Goal: Information Seeking & Learning: Understand process/instructions

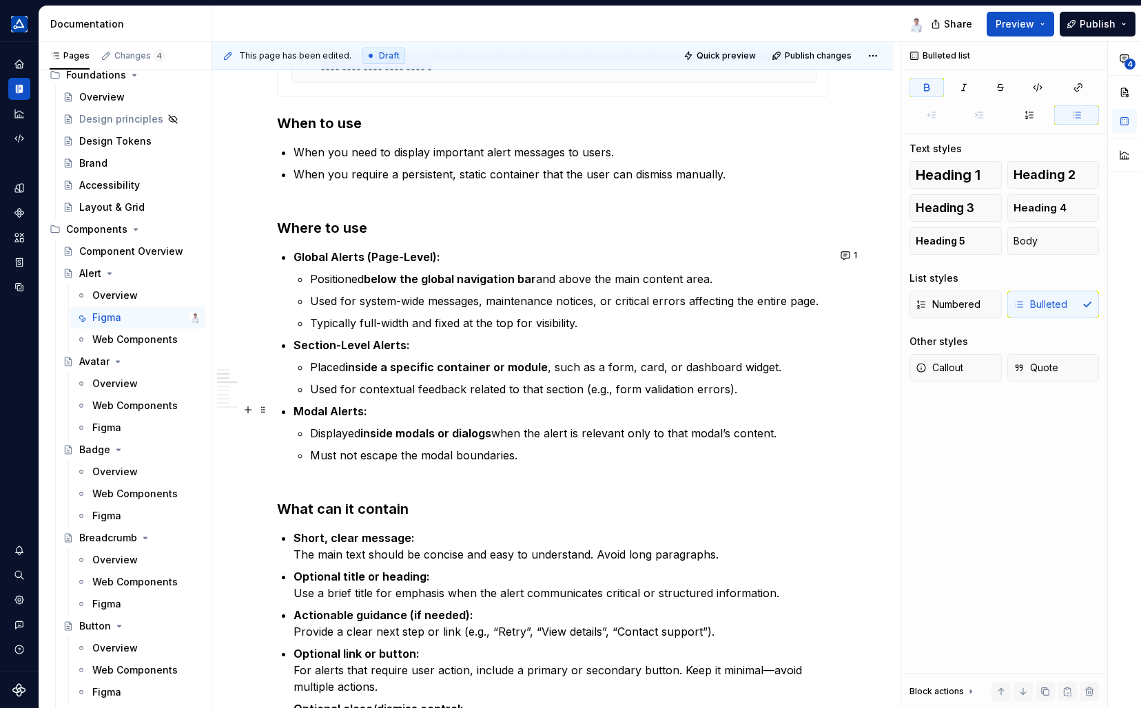
scroll to position [551, 0]
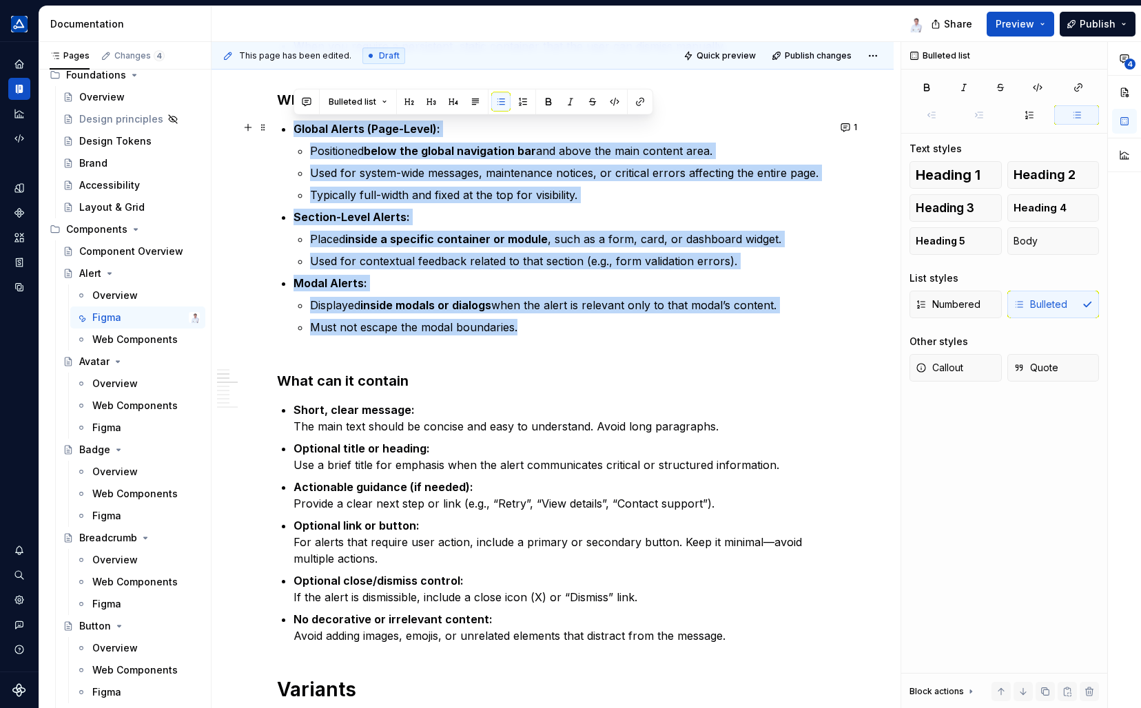
drag, startPoint x: 550, startPoint y: 329, endPoint x: 278, endPoint y: 134, distance: 335.7
copy ul "Global Alerts (Page-Level): Positioned below the global navigation bar and abov…"
click at [387, 331] on p "Must not escape the modal boundaries." at bounding box center [569, 327] width 518 height 17
drag, startPoint x: 528, startPoint y: 324, endPoint x: 269, endPoint y: 127, distance: 326.0
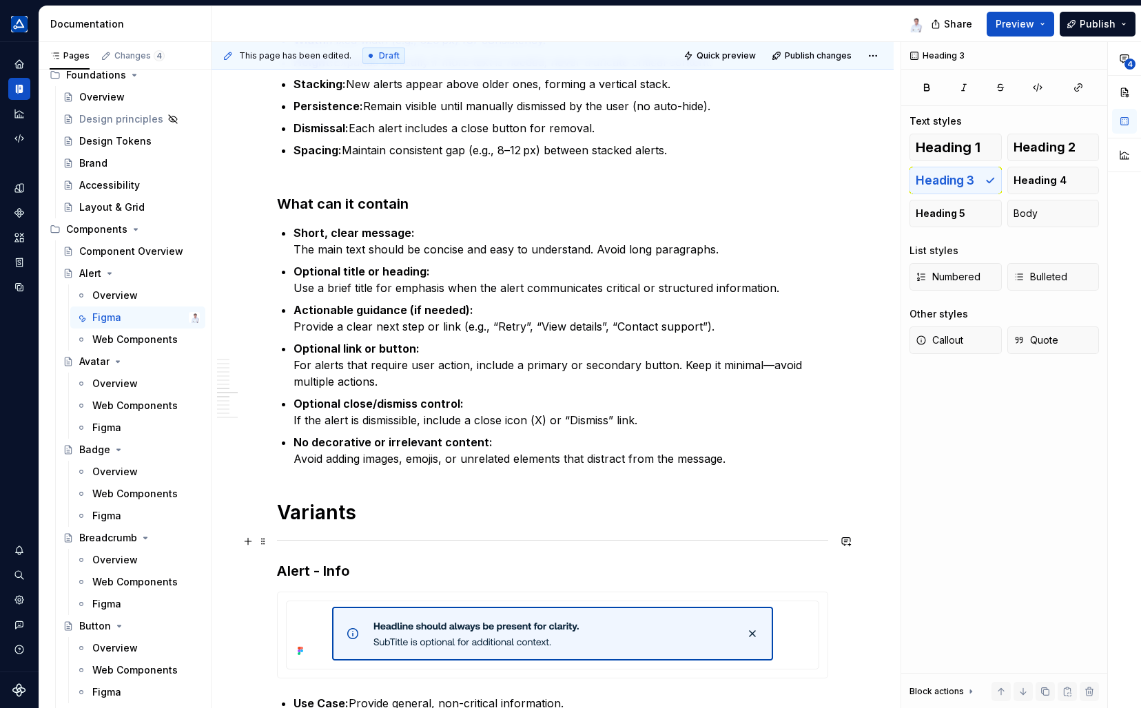
scroll to position [1102, 0]
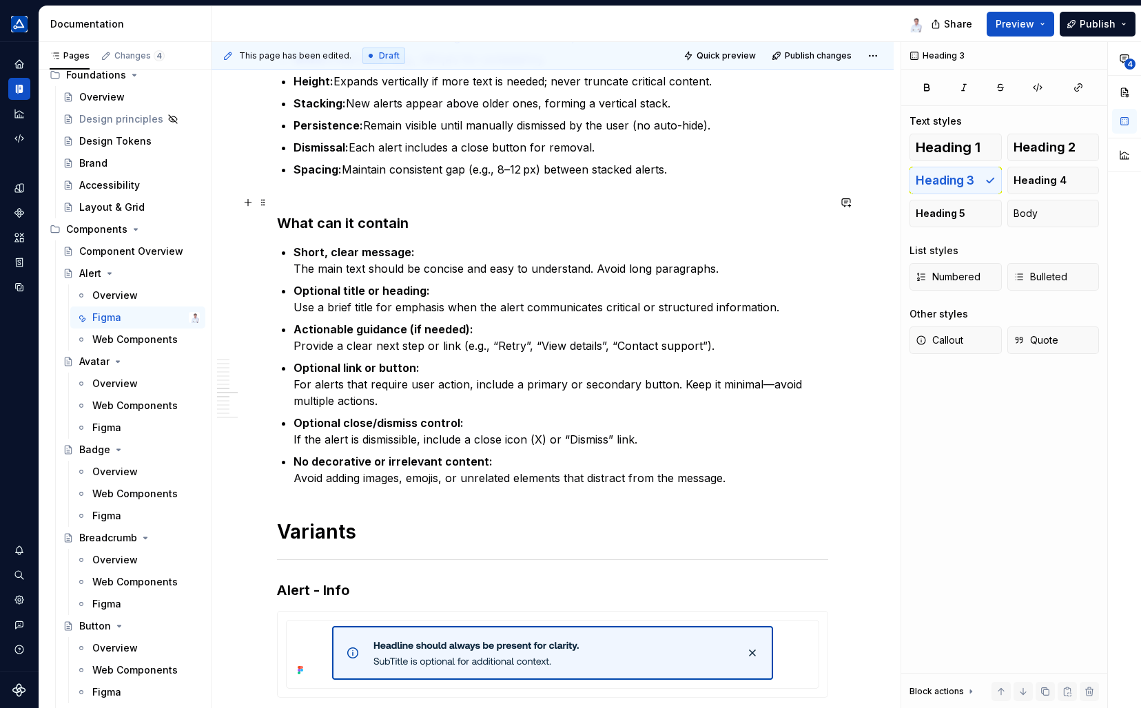
click at [280, 221] on strong "What can it contain" at bounding box center [343, 223] width 132 height 17
click at [293, 220] on strong "What can it contain" at bounding box center [343, 223] width 132 height 17
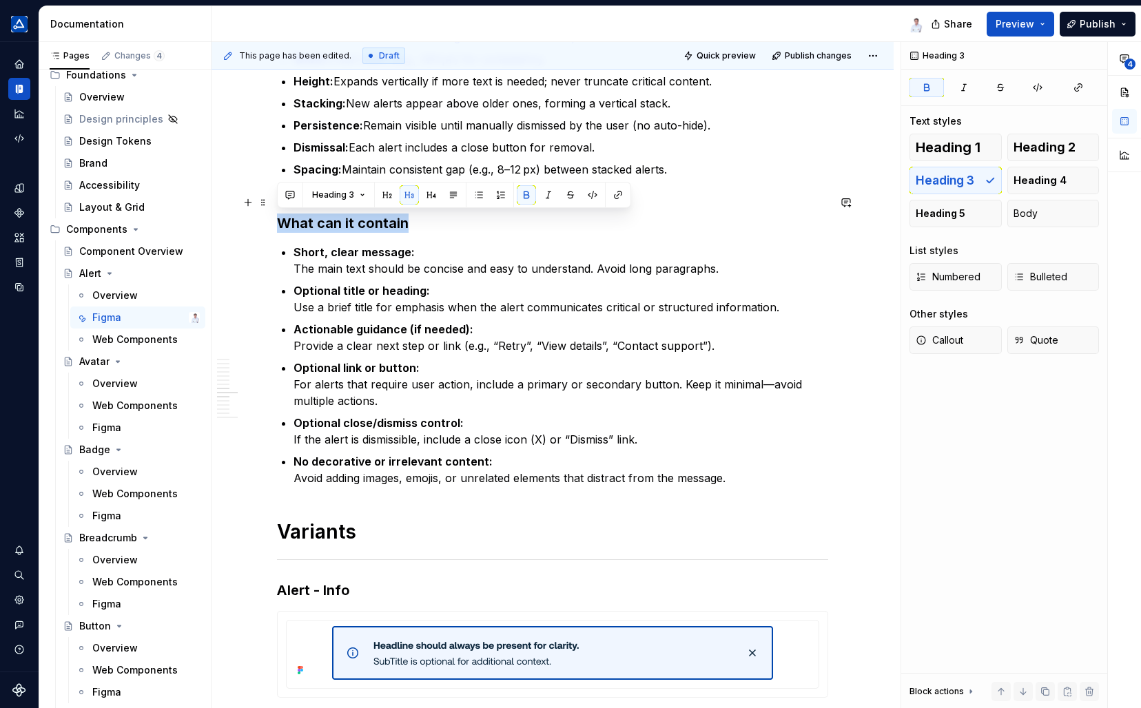
drag, startPoint x: 411, startPoint y: 220, endPoint x: 275, endPoint y: 225, distance: 135.8
click at [360, 195] on button "Heading 3" at bounding box center [338, 194] width 65 height 19
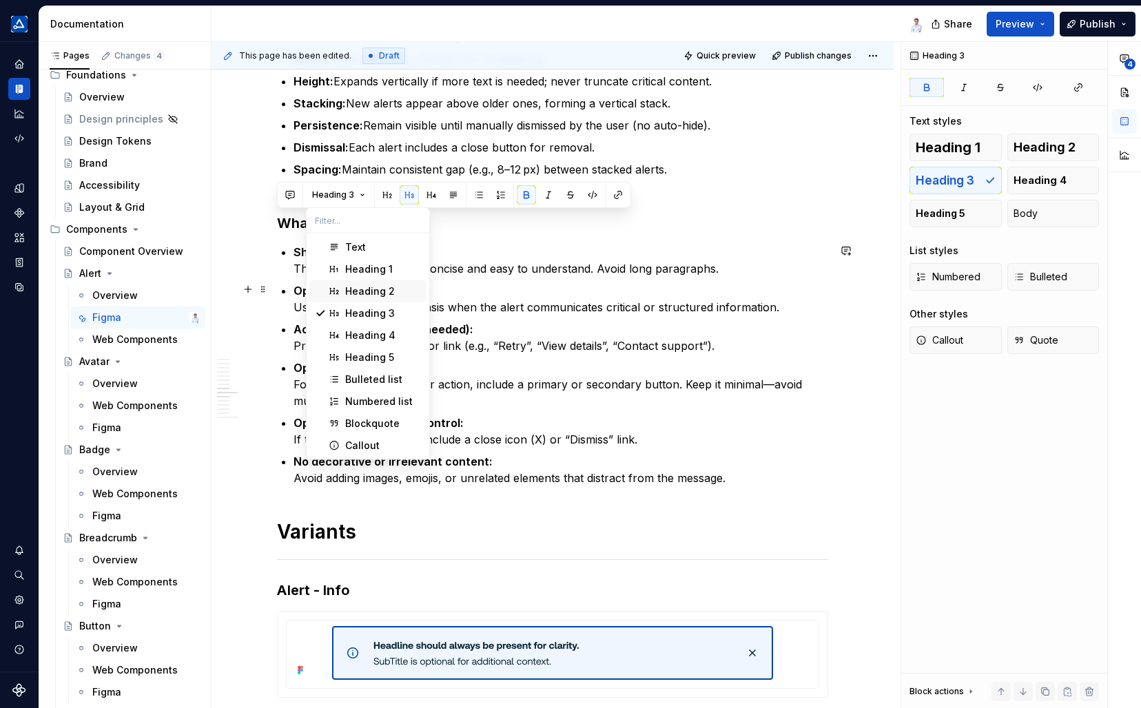
click at [372, 291] on div "Heading 2" at bounding box center [370, 292] width 50 height 14
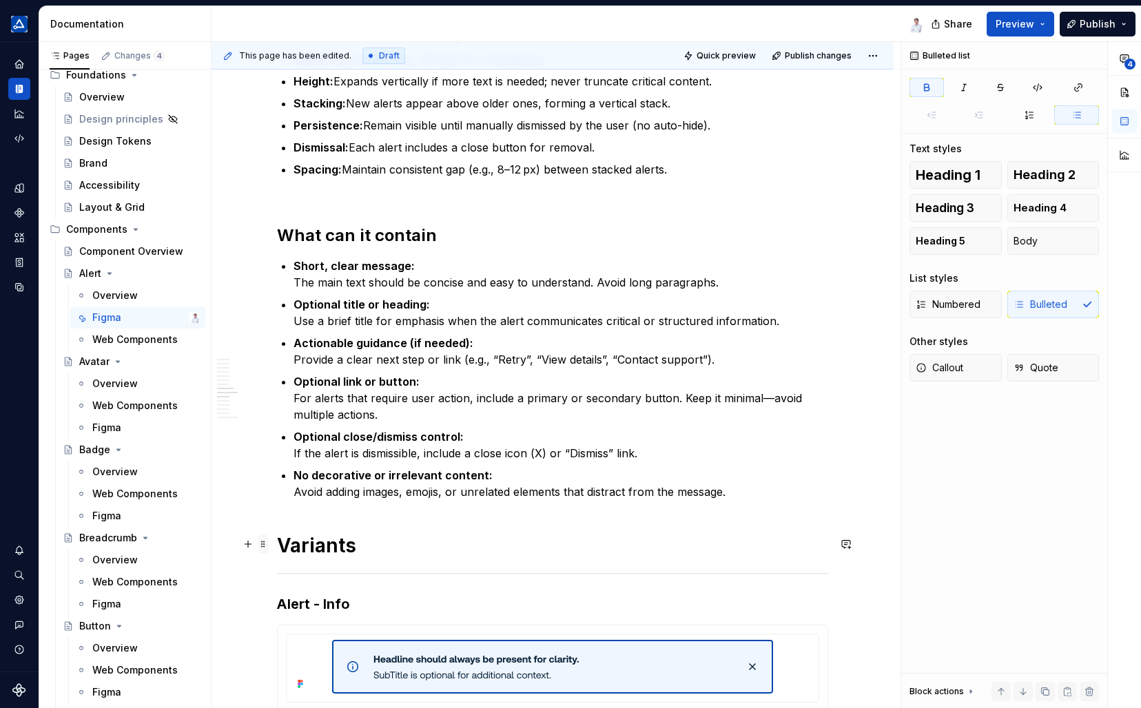
click at [263, 546] on span at bounding box center [263, 544] width 11 height 19
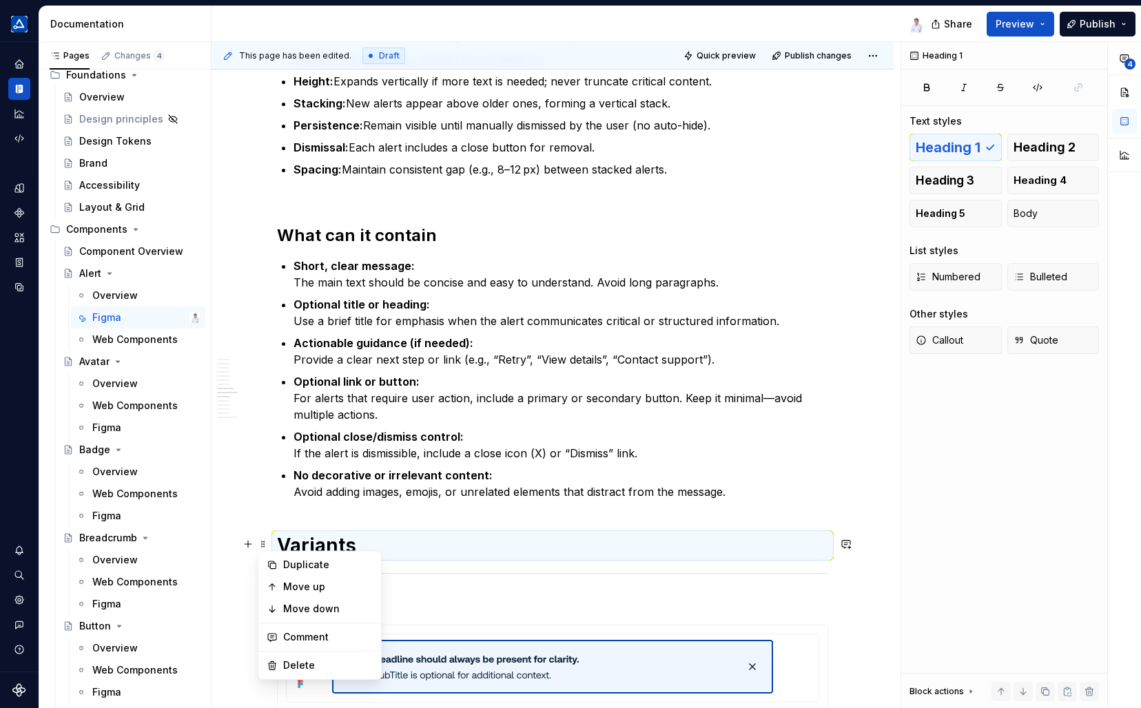
click at [301, 540] on h1 "Variants" at bounding box center [552, 545] width 551 height 25
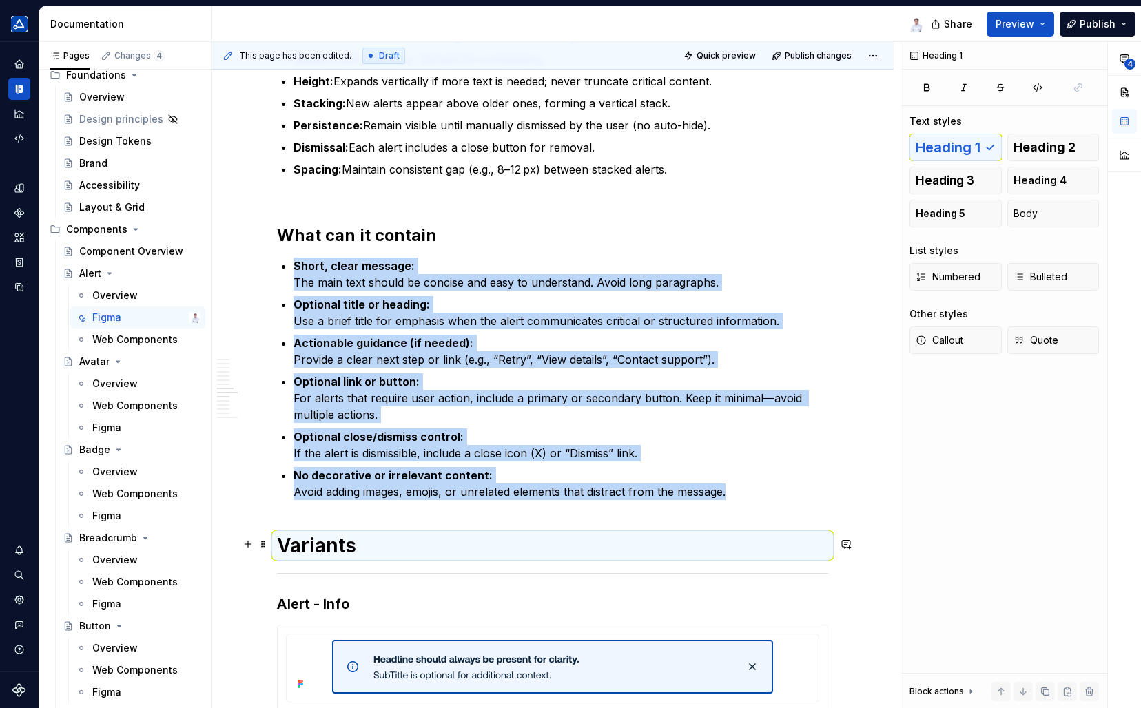
click at [301, 539] on h1 "Variants" at bounding box center [552, 545] width 551 height 25
click at [309, 544] on h1 "Variants" at bounding box center [552, 545] width 551 height 25
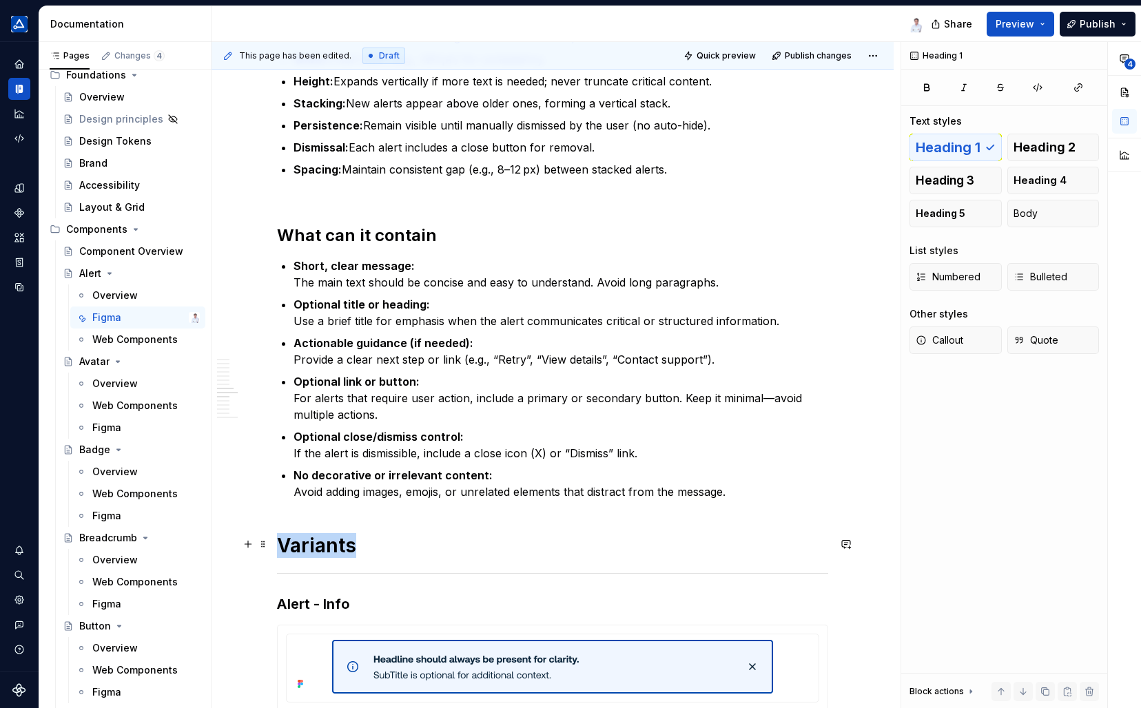
click at [309, 544] on h1 "Variants" at bounding box center [552, 545] width 551 height 25
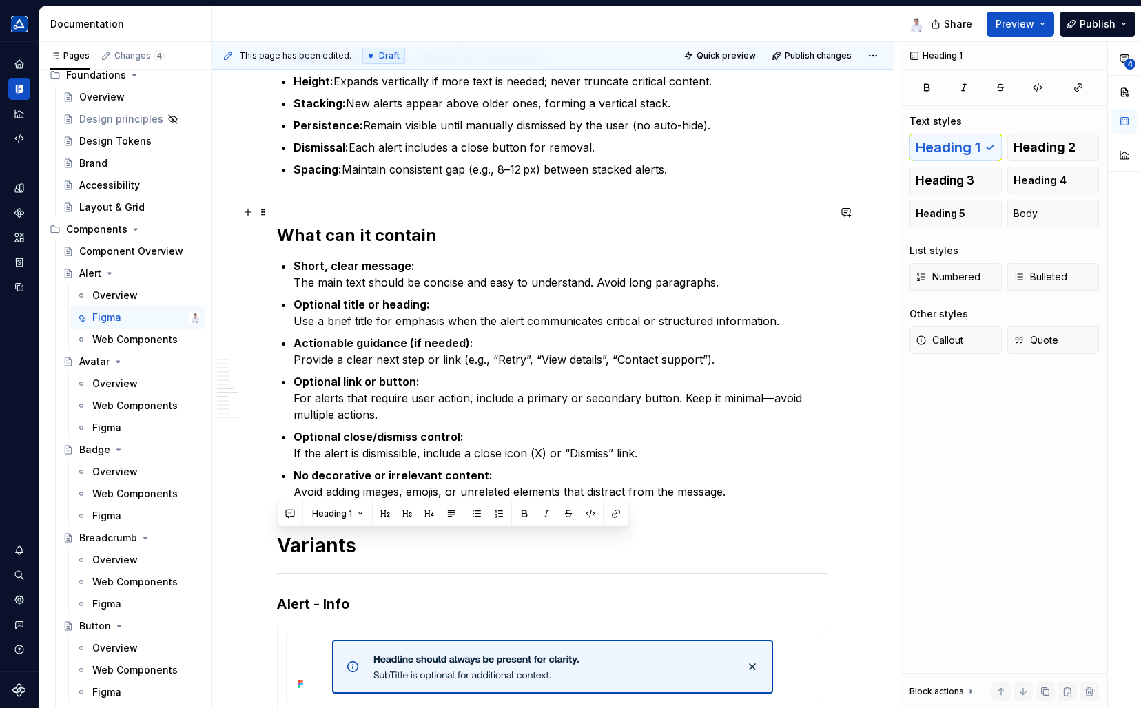
click at [347, 225] on strong "What can it contain" at bounding box center [357, 235] width 160 height 20
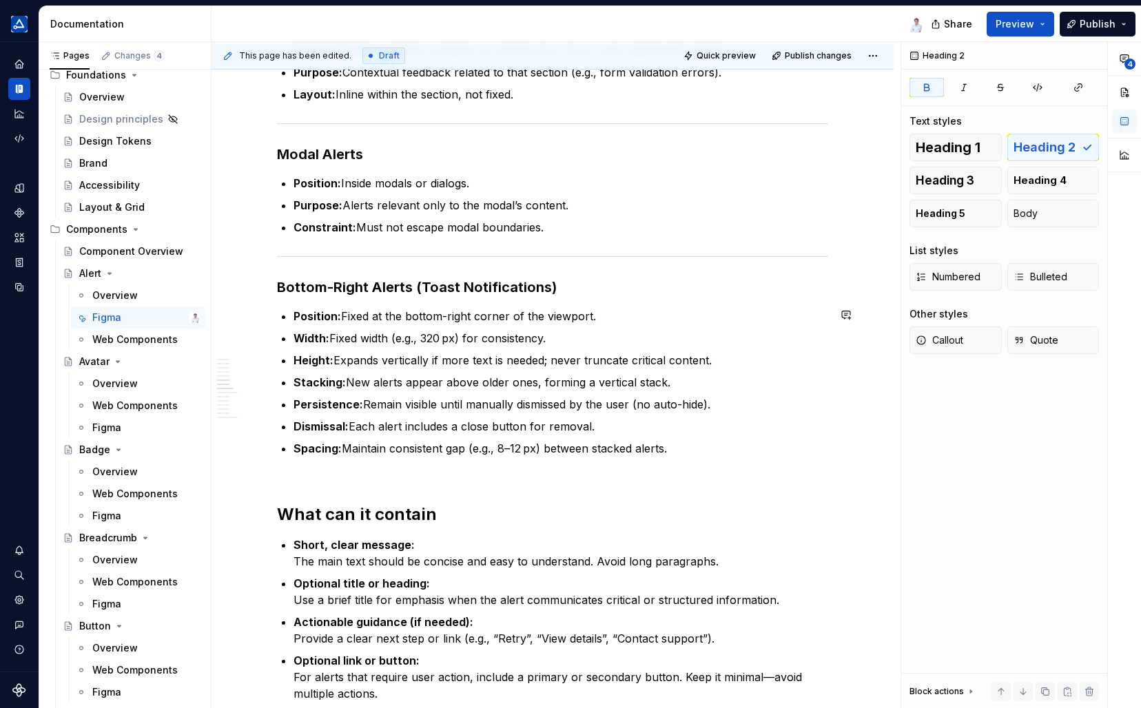
scroll to position [757, 0]
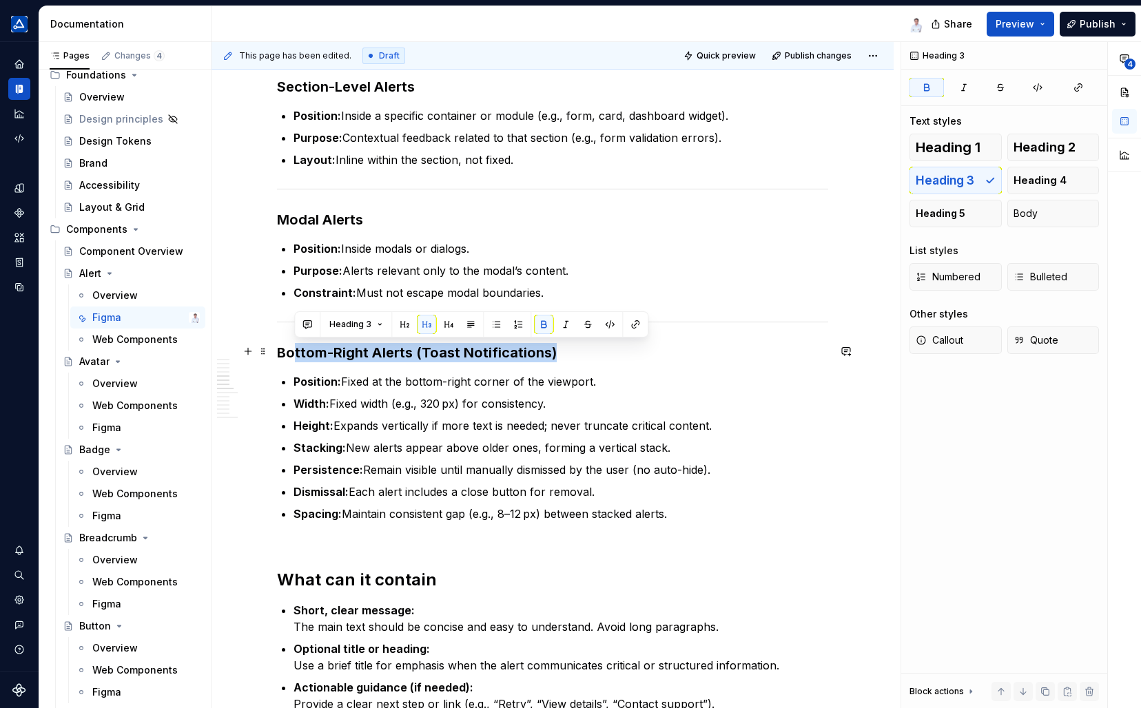
drag, startPoint x: 553, startPoint y: 351, endPoint x: 296, endPoint y: 349, distance: 257.0
click at [296, 349] on h3 "Bottom-Right Alerts (Toast Notifications)" at bounding box center [552, 352] width 551 height 19
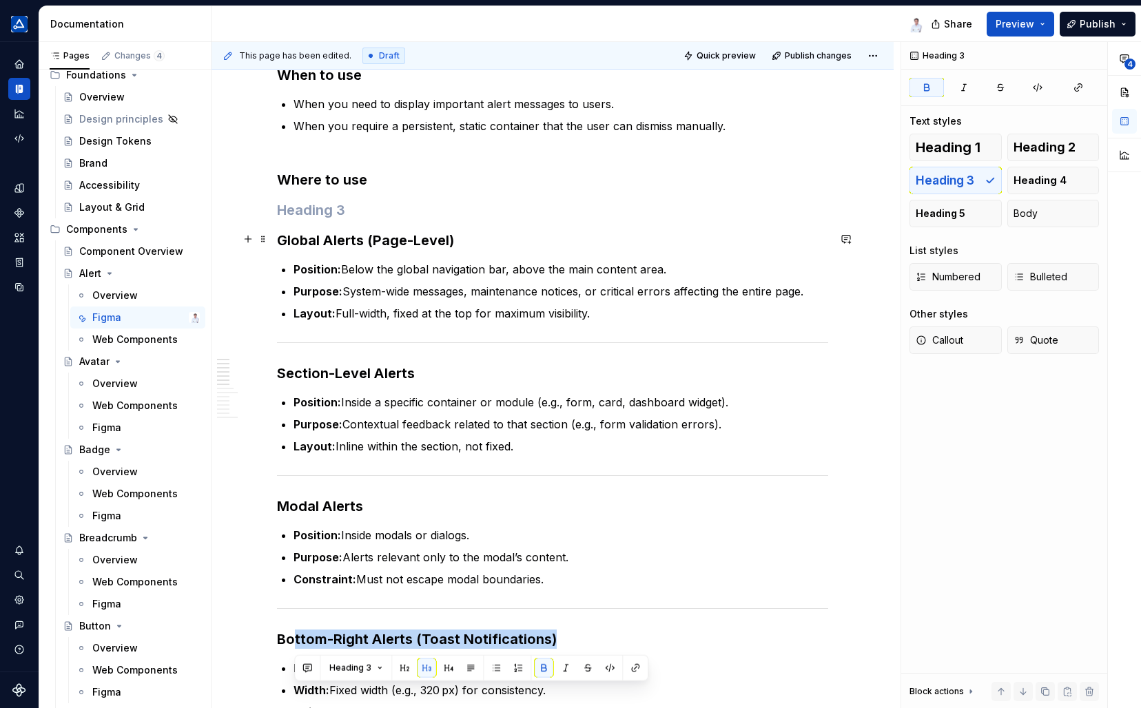
scroll to position [413, 0]
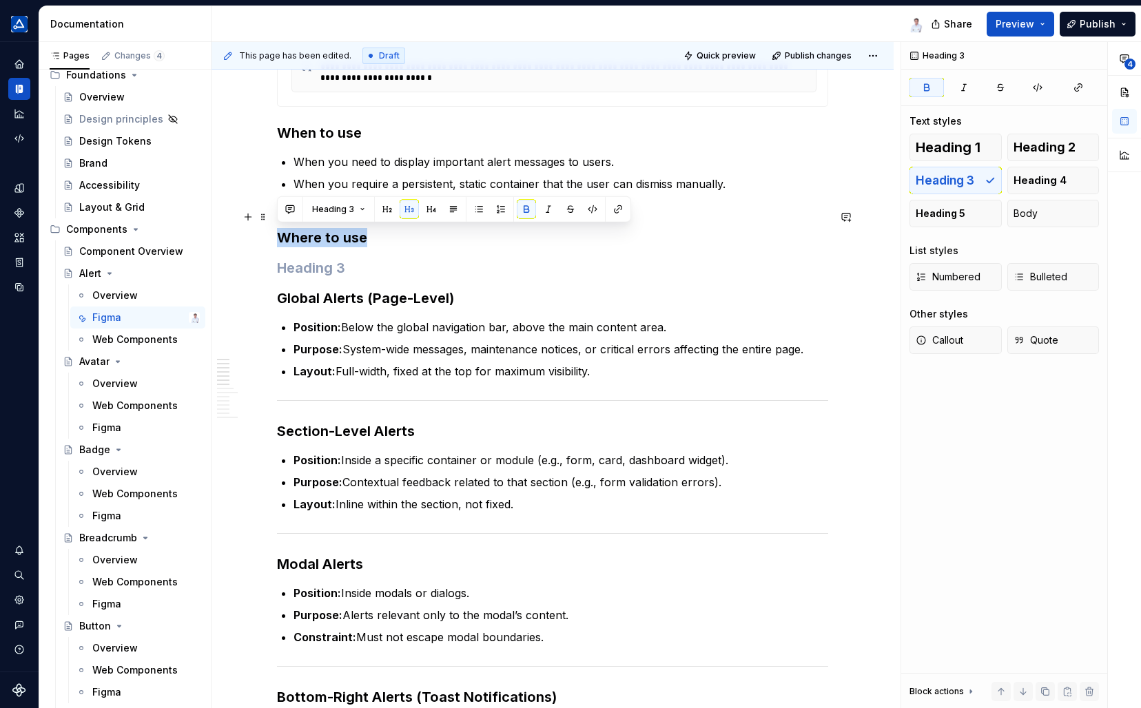
drag, startPoint x: 365, startPoint y: 235, endPoint x: 270, endPoint y: 234, distance: 95.1
click at [358, 205] on button "Heading 3" at bounding box center [338, 209] width 65 height 19
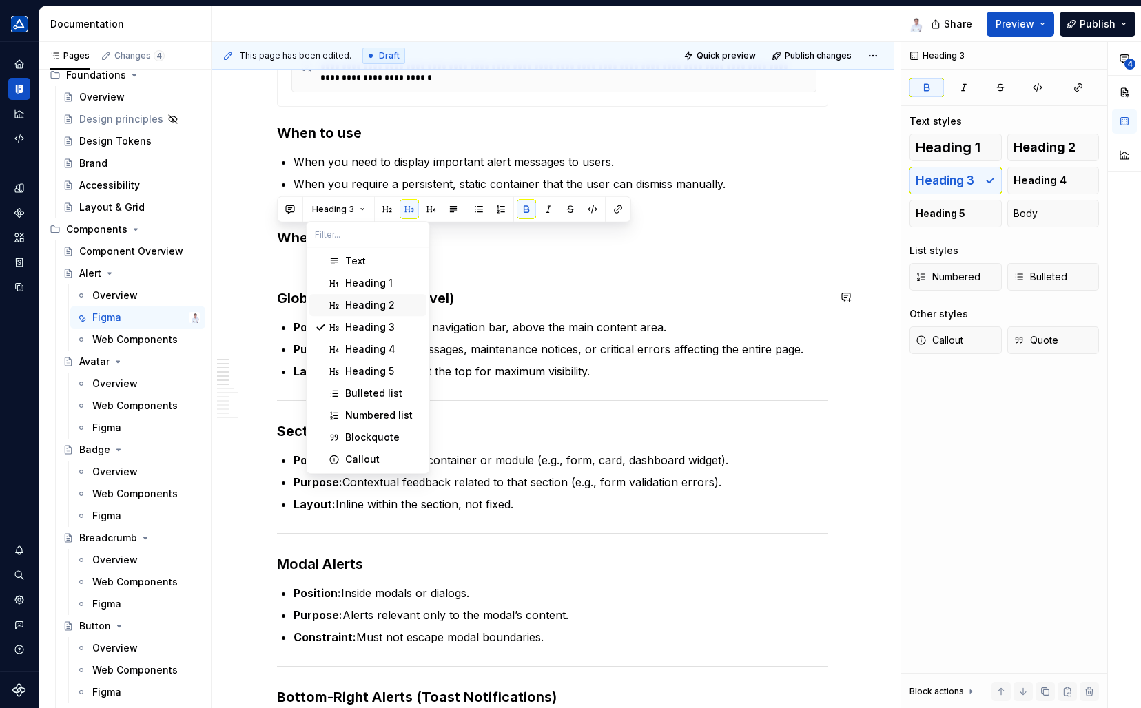
click at [369, 307] on div "Heading 2" at bounding box center [370, 305] width 50 height 14
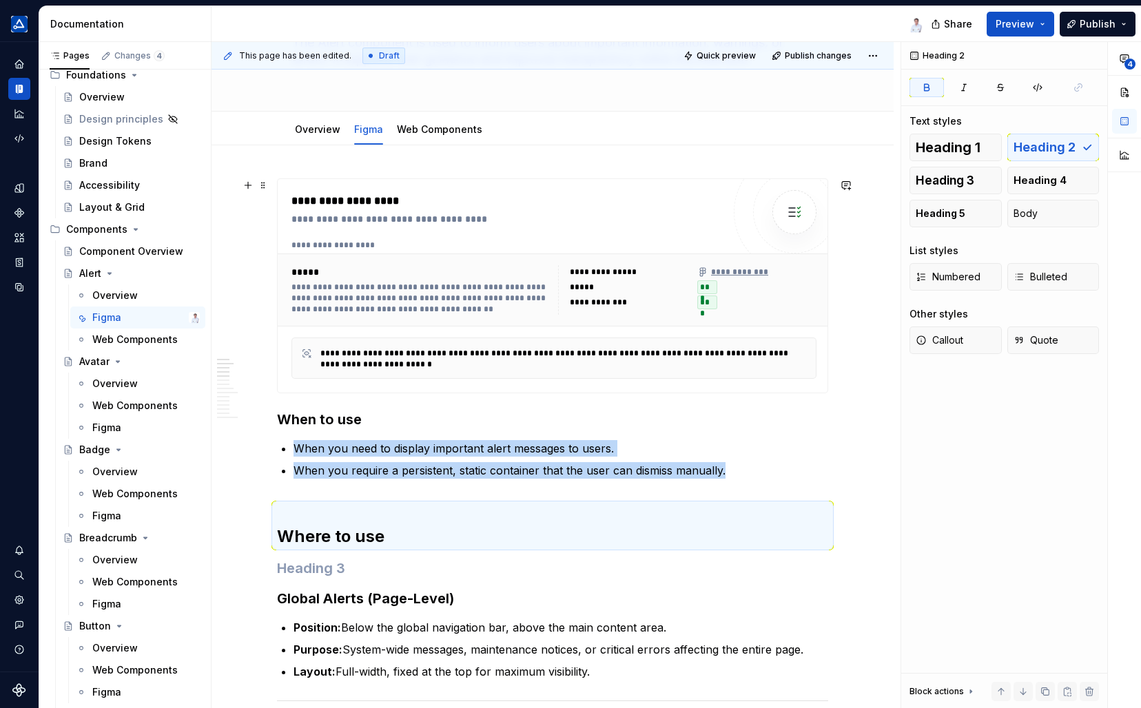
scroll to position [68, 0]
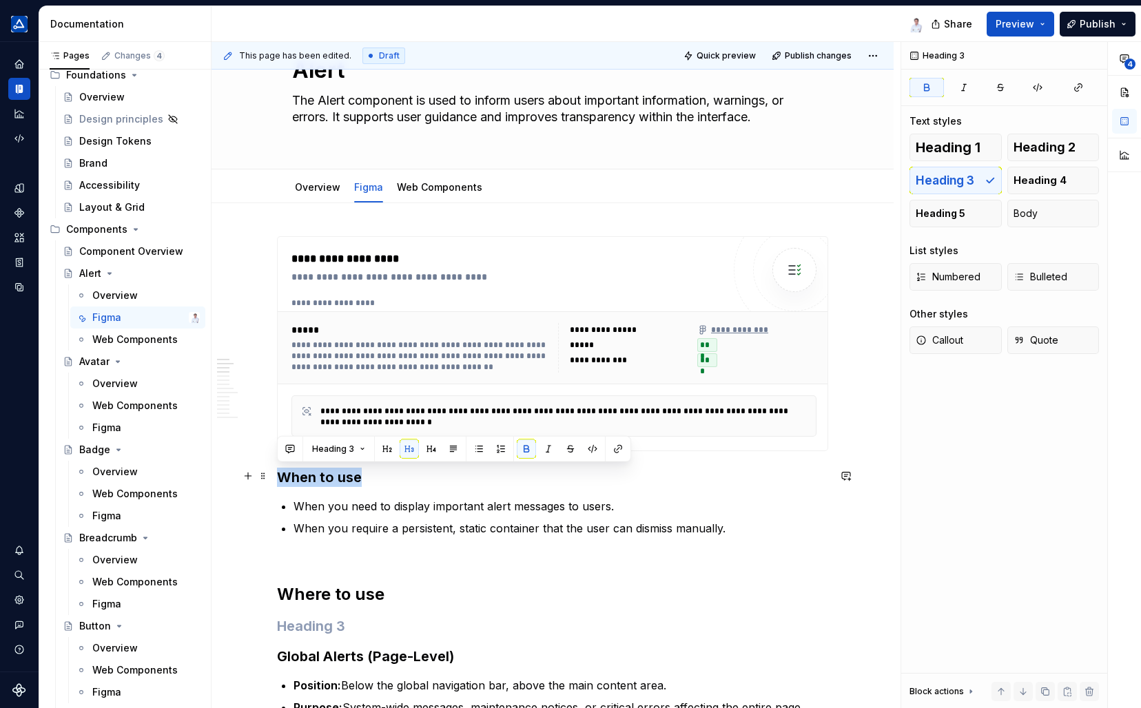
drag, startPoint x: 358, startPoint y: 476, endPoint x: 271, endPoint y: 478, distance: 86.8
click at [362, 448] on button "Heading 3" at bounding box center [338, 449] width 65 height 19
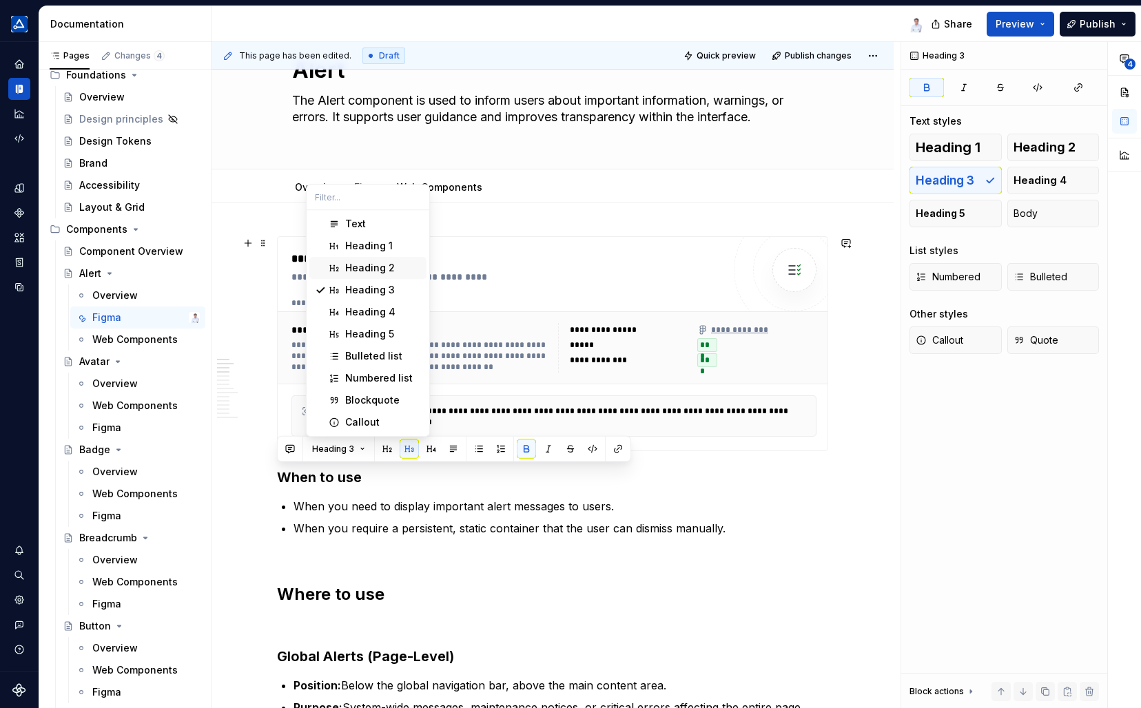
click at [364, 270] on div "Heading 2" at bounding box center [370, 268] width 50 height 14
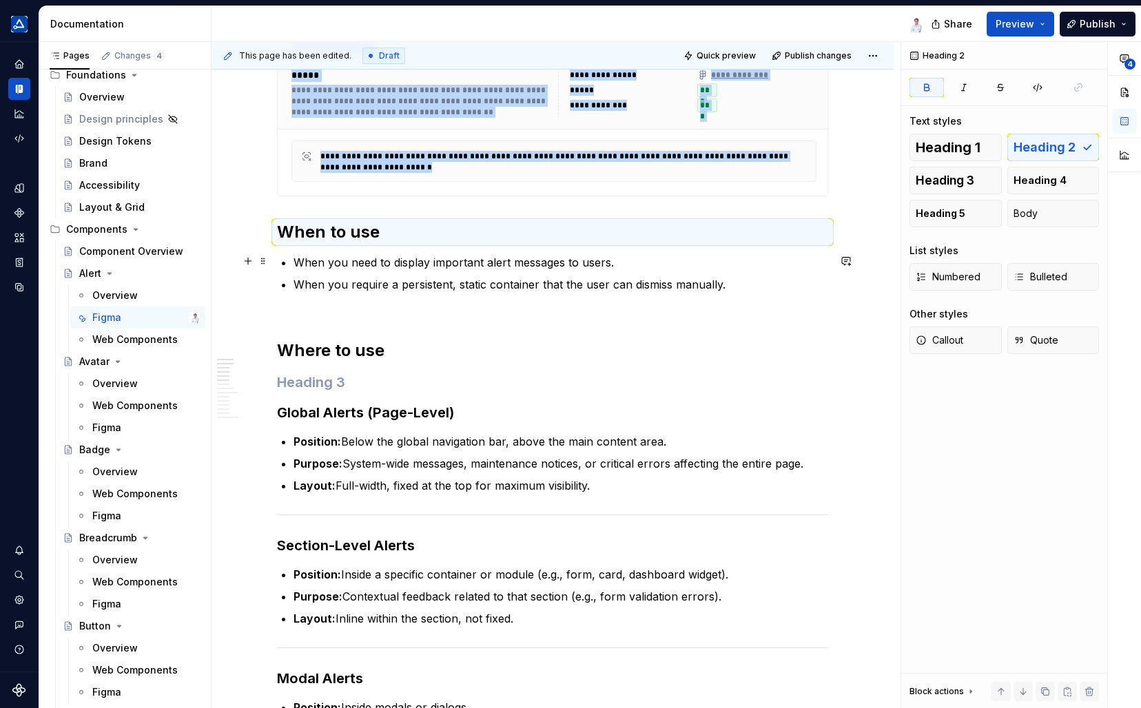
scroll to position [344, 0]
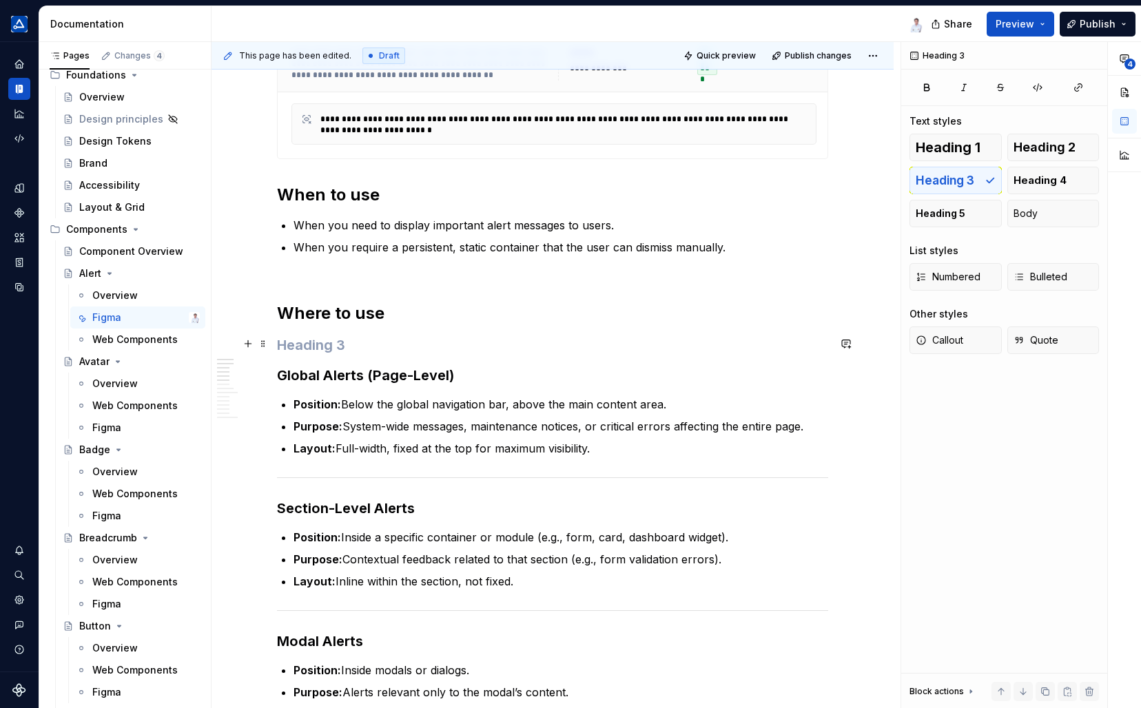
click at [360, 340] on h3 at bounding box center [552, 345] width 551 height 19
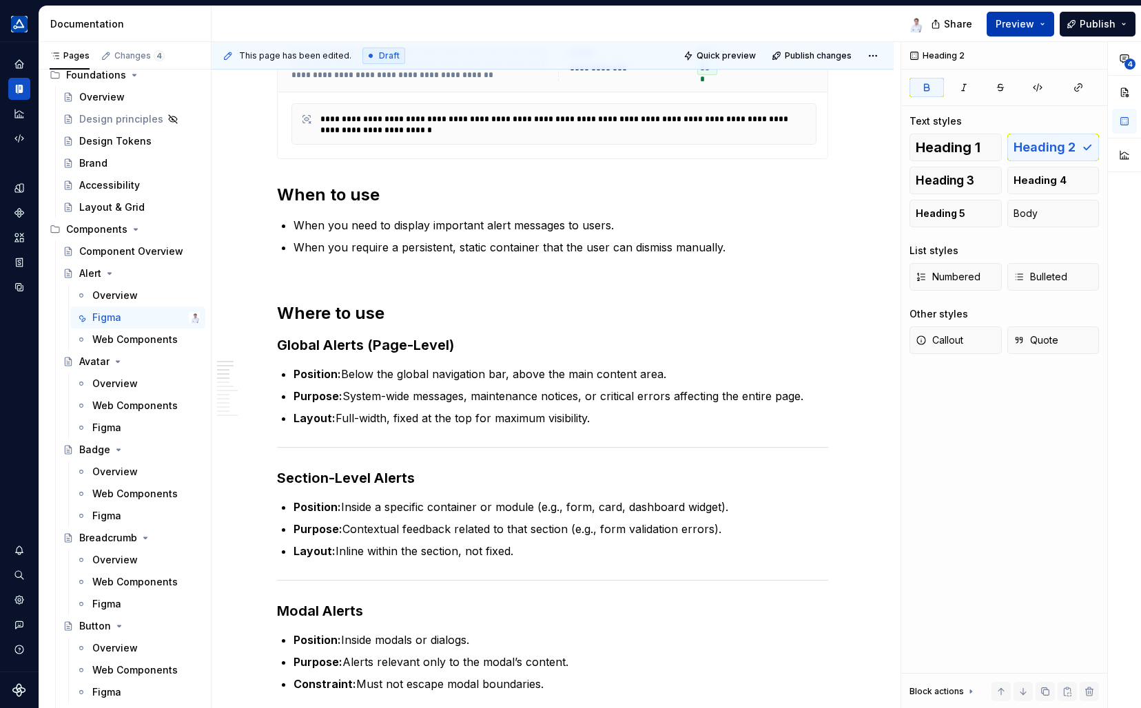
click at [1039, 20] on button "Preview" at bounding box center [1021, 24] width 68 height 25
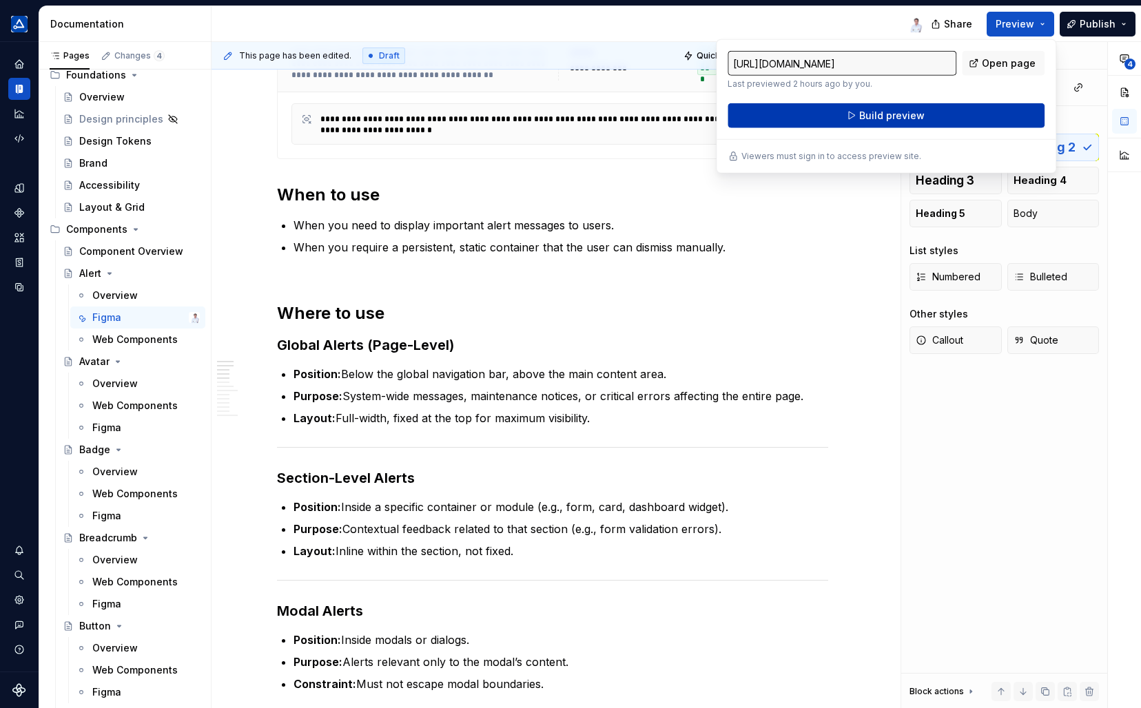
click at [914, 116] on span "Build preview" at bounding box center [891, 116] width 65 height 14
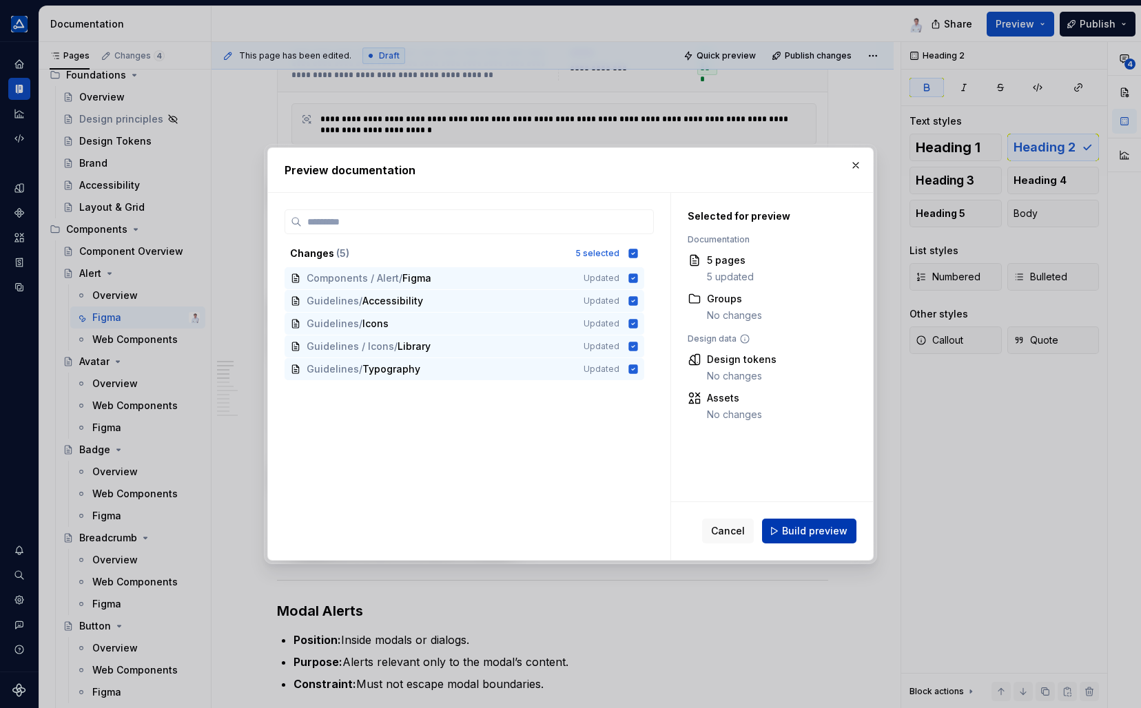
click at [818, 530] on span "Build preview" at bounding box center [814, 531] width 65 height 14
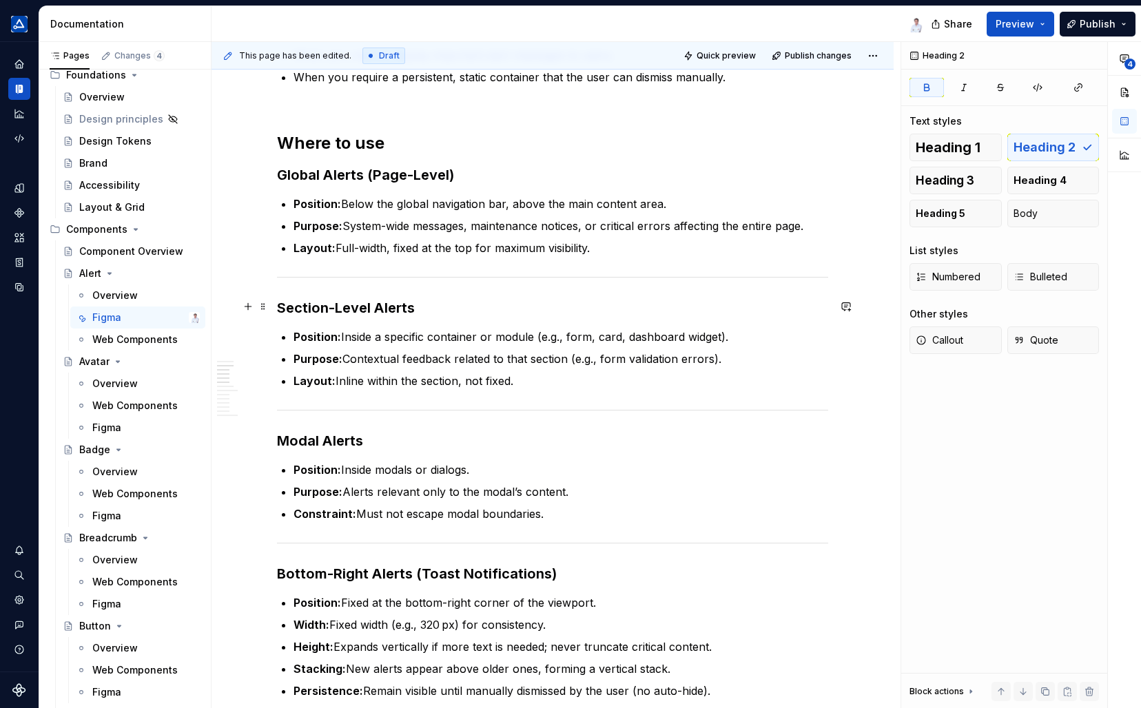
scroll to position [620, 0]
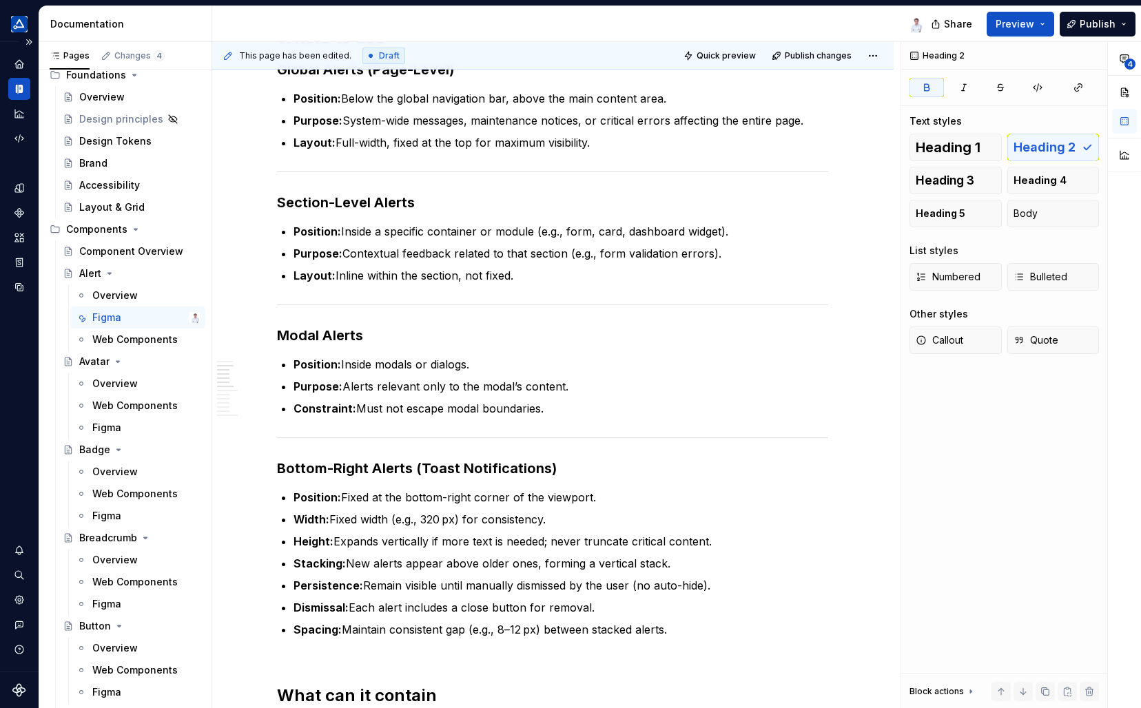
type textarea "*"
click at [438, 515] on p "Width: Fixed width (e.g., 320 px) for consistency." at bounding box center [560, 519] width 535 height 17
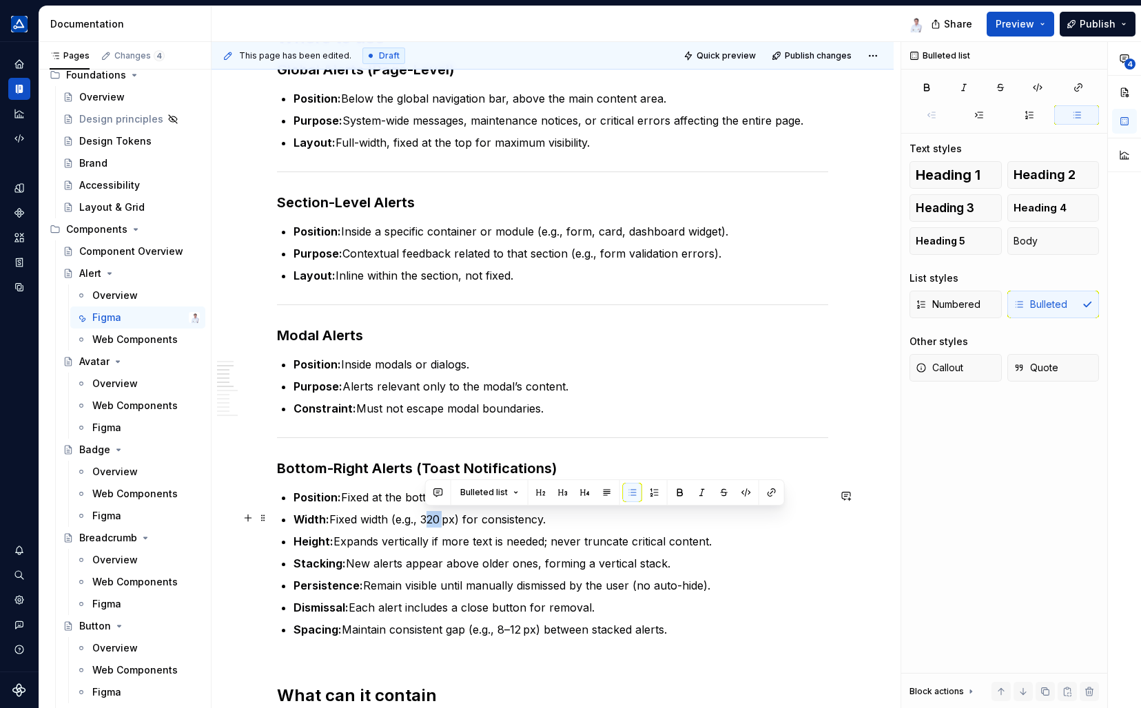
drag, startPoint x: 442, startPoint y: 519, endPoint x: 426, endPoint y: 516, distance: 16.9
click at [426, 516] on p "Width: Fixed width (e.g., 320 px) for consistency." at bounding box center [560, 519] width 535 height 17
click at [423, 517] on p "Width: Fixed width (e.g., 640 px) for consistency." at bounding box center [560, 519] width 535 height 17
click at [395, 517] on p "Width: Fixed width 640 px) for consistency." at bounding box center [560, 519] width 535 height 17
type textarea "*"
